Goal: Task Accomplishment & Management: Manage account settings

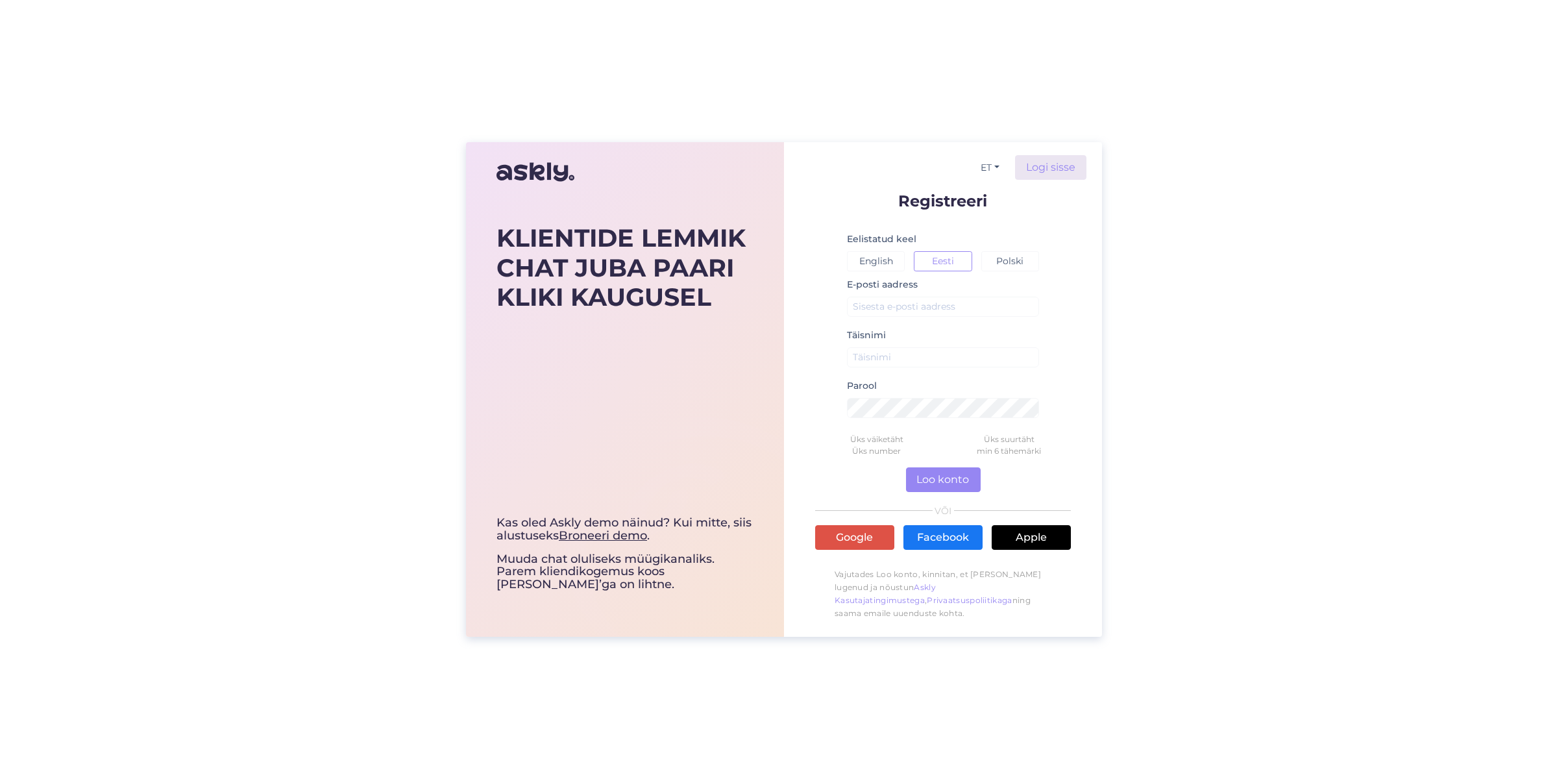
type input "[PERSON_NAME]"
type input "[EMAIL_ADDRESS][DOMAIN_NAME]"
click at [1048, 166] on link "Logi sisse" at bounding box center [1051, 167] width 71 height 25
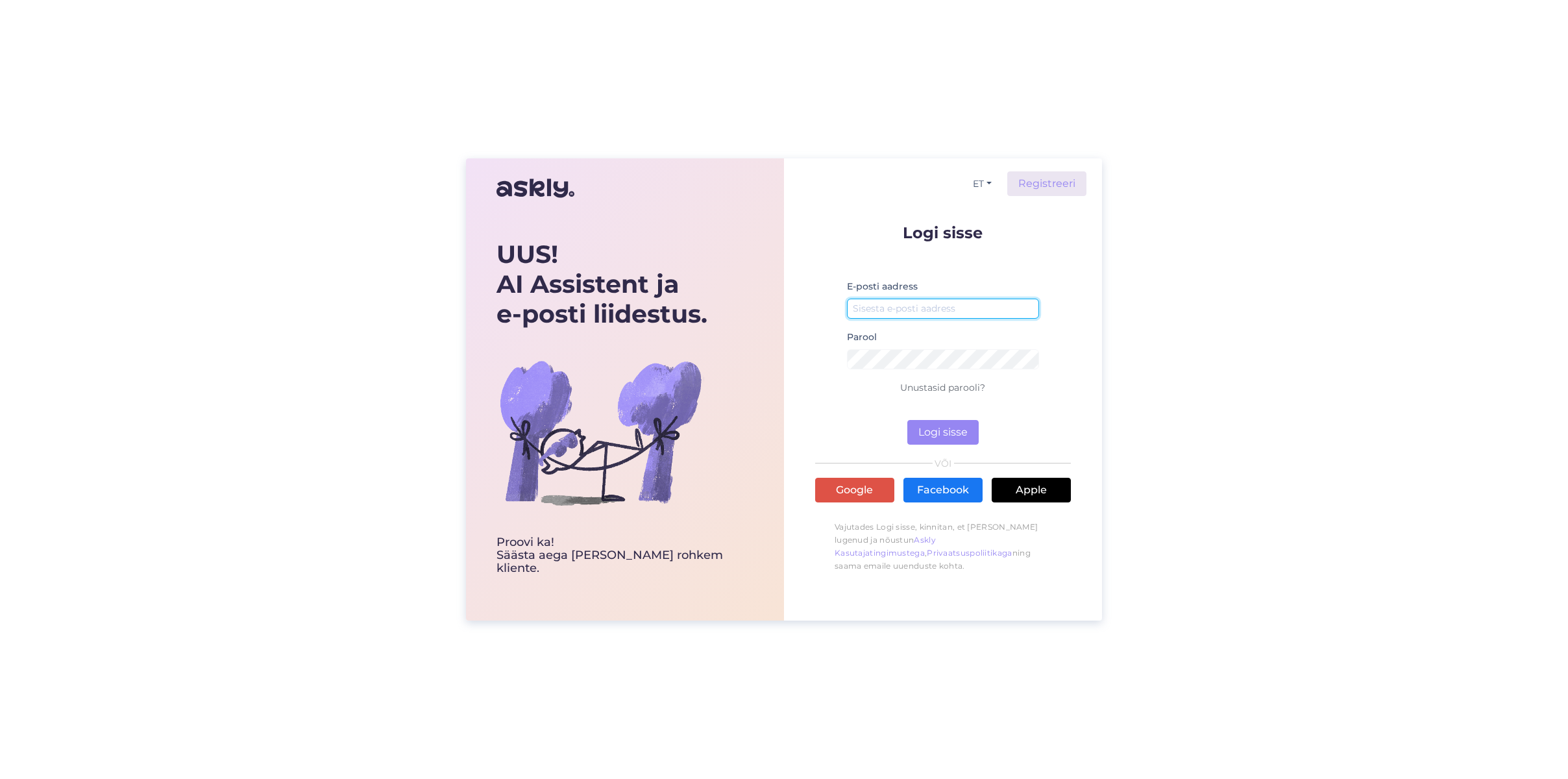
click at [895, 310] on input "email" at bounding box center [943, 308] width 192 height 20
type input "[EMAIL_ADDRESS][DOMAIN_NAME]"
click at [871, 486] on link "Google" at bounding box center [854, 490] width 79 height 25
